Goal: Check status: Check status

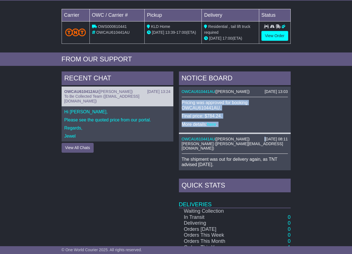
drag, startPoint x: 182, startPoint y: 102, endPoint x: 247, endPoint y: 127, distance: 69.8
click at [255, 138] on div "[DATE] 13:03 OWCAU610441AU ( [PERSON_NAME] ) Pricing was approved for booking O…" at bounding box center [235, 129] width 112 height 84
click at [239, 116] on p "Final price: $784.24." at bounding box center [235, 115] width 106 height 5
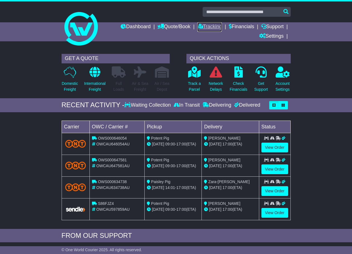
click at [201, 26] on link "Tracking" at bounding box center [210, 26] width 25 height 9
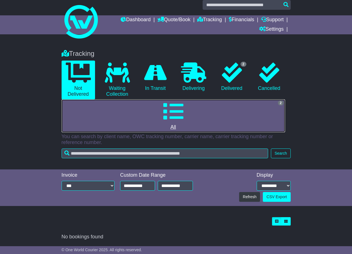
click at [187, 109] on link "2 All" at bounding box center [174, 115] width 224 height 33
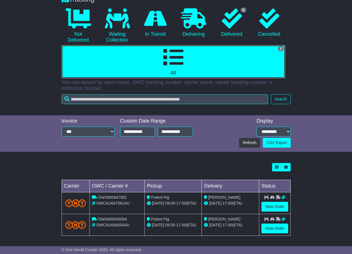
scroll to position [63, 0]
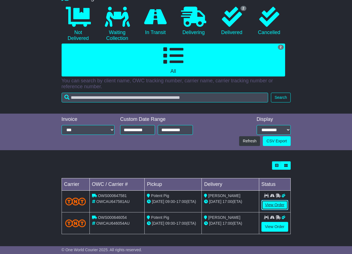
click at [278, 203] on link "View Order" at bounding box center [275, 205] width 27 height 10
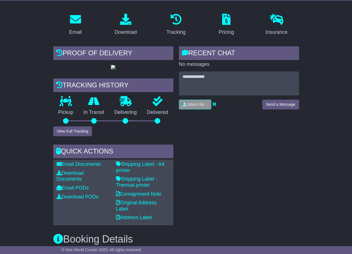
scroll to position [140, 0]
